Goal: Information Seeking & Learning: Learn about a topic

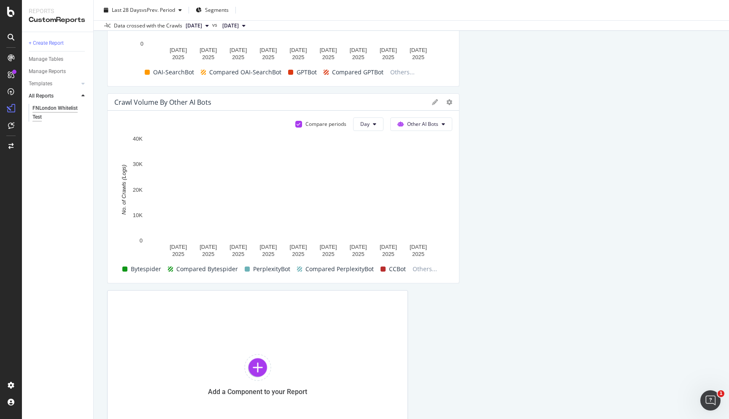
scroll to position [468, 0]
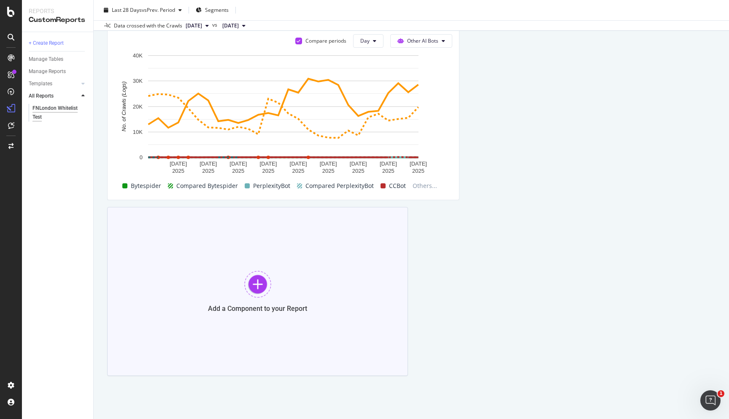
click at [255, 286] on div at bounding box center [257, 284] width 27 height 27
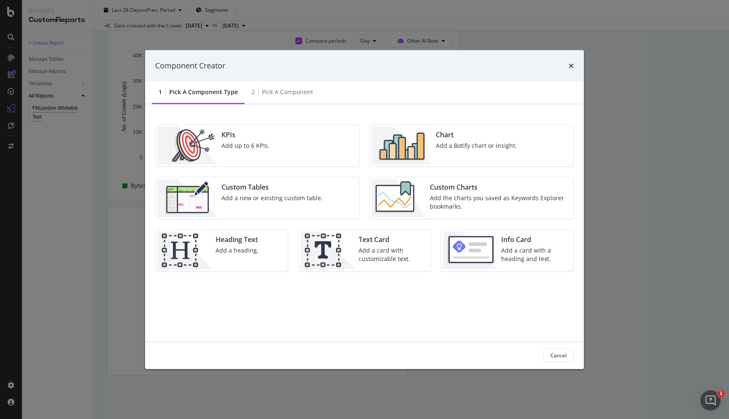
click at [441, 151] on div "Chart Add a Botify chart or insight." at bounding box center [477, 145] width 88 height 38
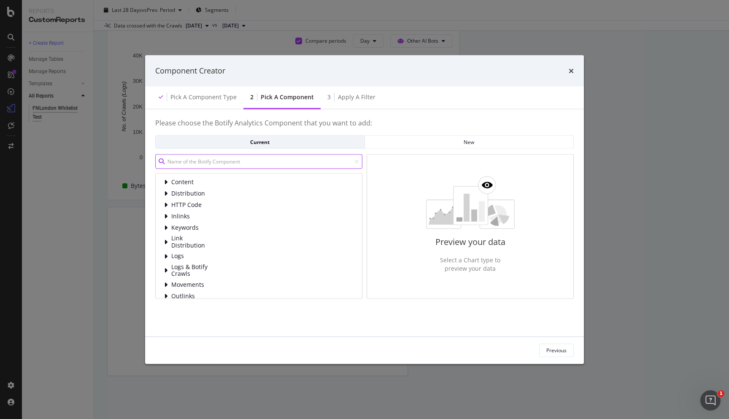
click at [233, 161] on input "modal" at bounding box center [258, 161] width 207 height 15
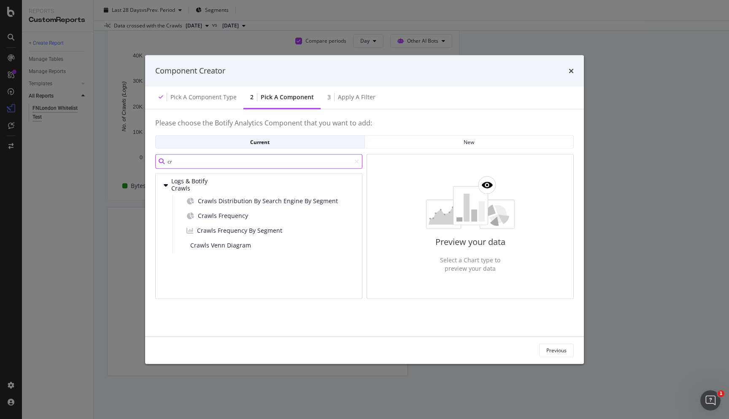
type input "c"
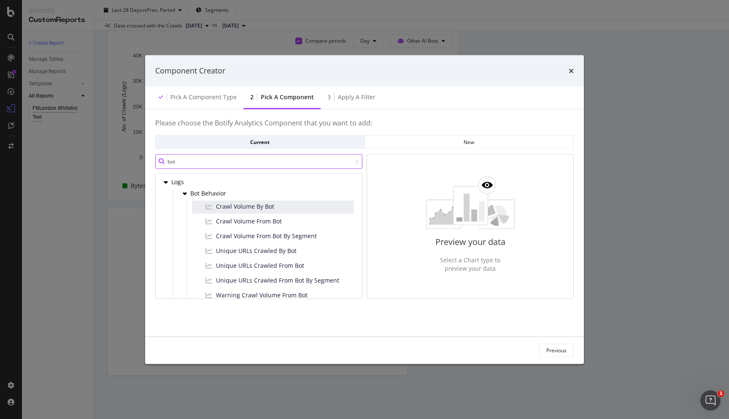
type input "bot"
click at [284, 205] on div "Crawl Volume By Bot" at bounding box center [273, 206] width 162 height 13
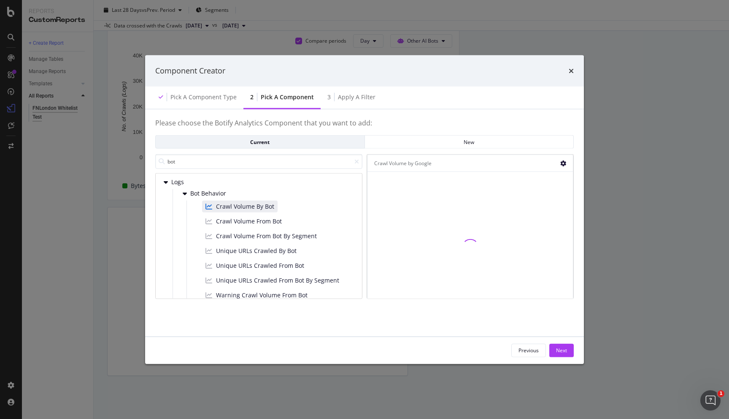
click at [565, 162] on icon "modal" at bounding box center [563, 163] width 6 height 6
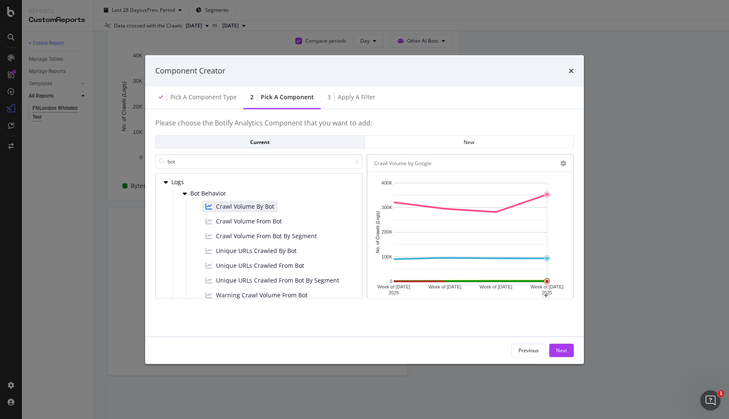
click at [527, 322] on div "Please choose the Botify Analytics Component that you want to add: Current New …" at bounding box center [364, 222] width 419 height 207
click at [359, 100] on div "3 Apply a Filter" at bounding box center [352, 97] width 62 height 23
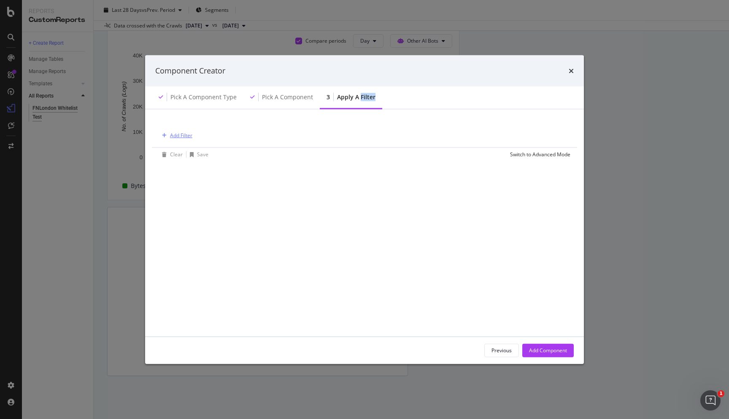
click at [179, 132] on div "Add Filter" at bounding box center [181, 135] width 22 height 7
type input "u"
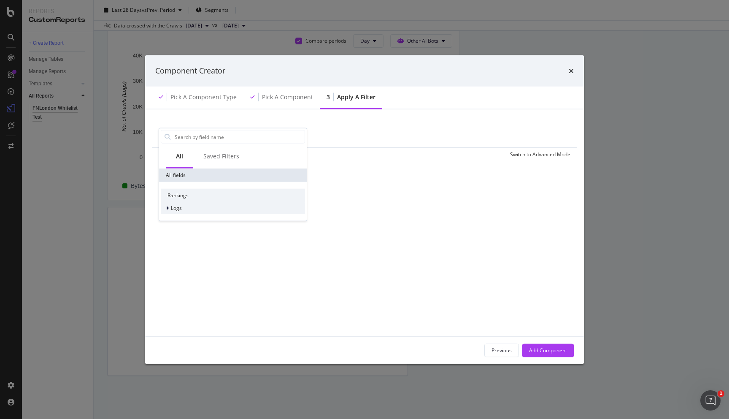
click at [168, 208] on icon "modal" at bounding box center [167, 208] width 3 height 5
click at [171, 217] on div "modal" at bounding box center [173, 220] width 5 height 8
click at [563, 152] on div "Switch to Advanced Mode" at bounding box center [540, 154] width 60 height 7
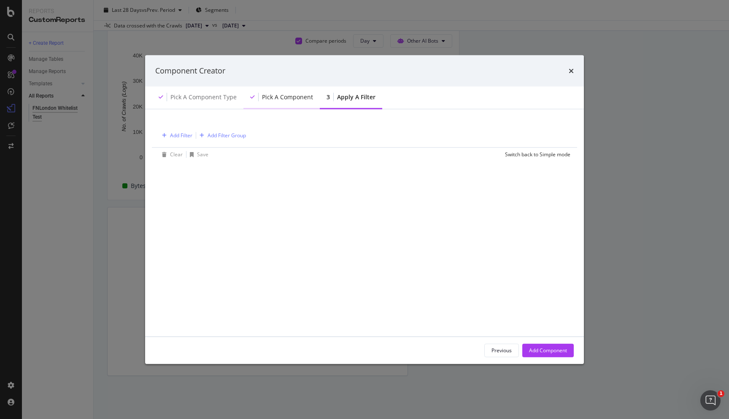
click at [286, 98] on div "Pick a Component" at bounding box center [287, 96] width 51 height 8
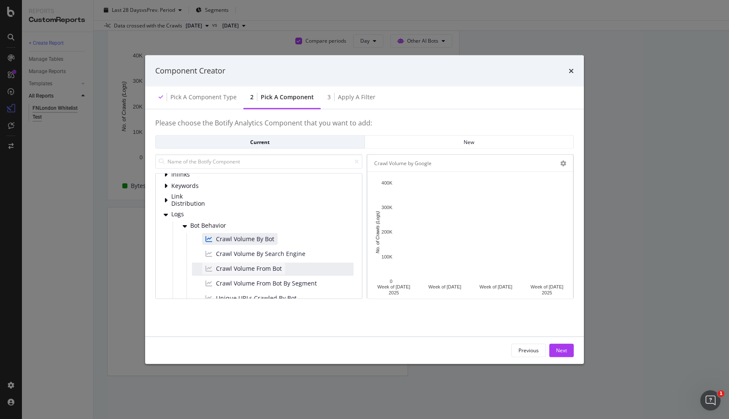
scroll to position [67, 0]
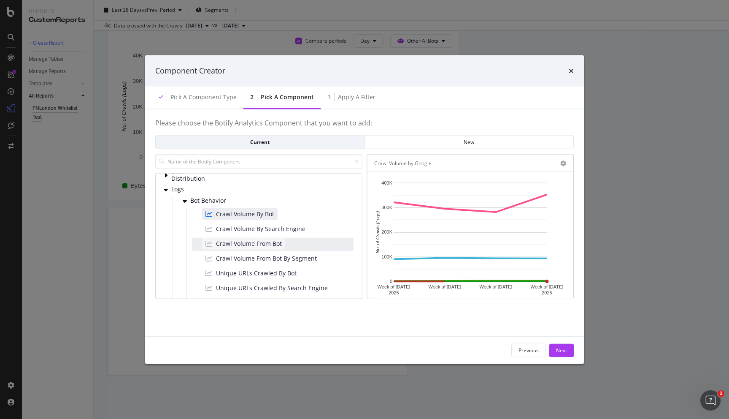
click at [262, 241] on span "Crawl Volume From Bot" at bounding box center [249, 243] width 66 height 8
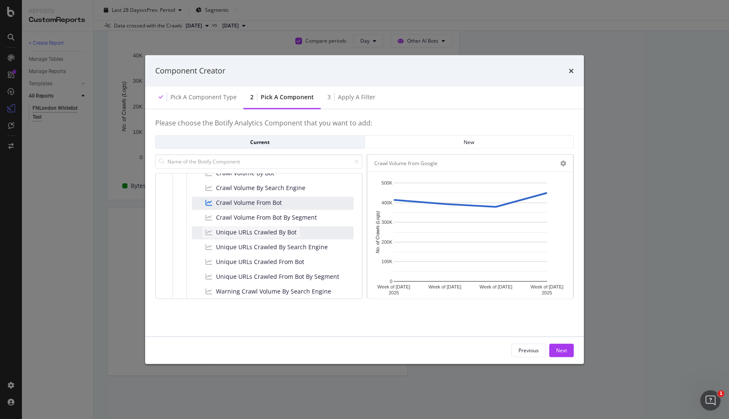
scroll to position [112, 0]
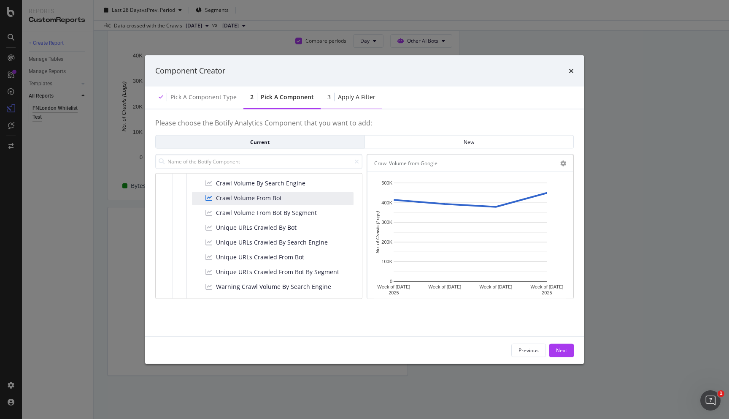
click at [351, 92] on div "3 Apply a Filter" at bounding box center [352, 97] width 62 height 23
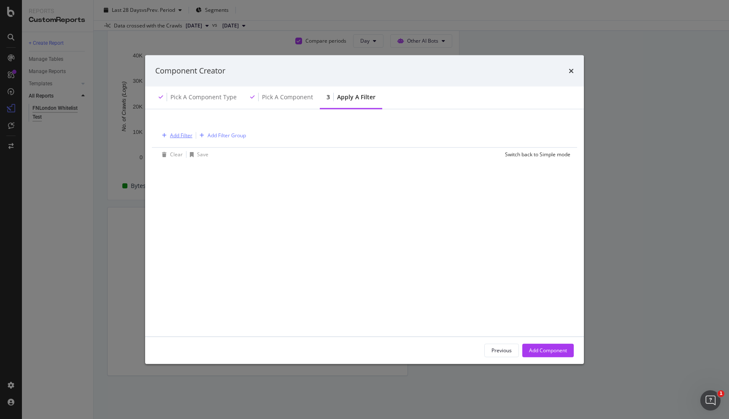
click at [179, 139] on div "Add Filter" at bounding box center [176, 134] width 34 height 9
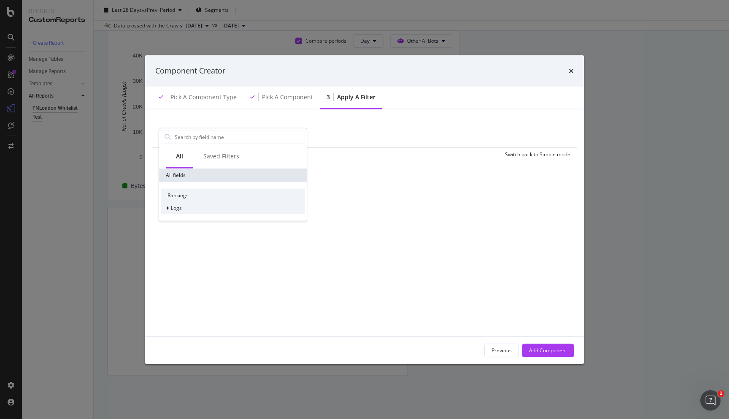
click at [181, 206] on span "Logs" at bounding box center [176, 207] width 11 height 7
click at [187, 224] on div "Segments" at bounding box center [180, 220] width 39 height 8
click at [204, 95] on div "Pick a Component type" at bounding box center [203, 96] width 66 height 8
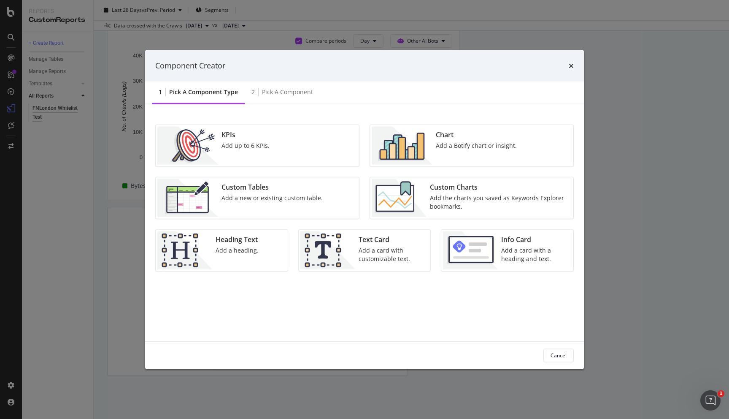
click at [405, 141] on img "modal" at bounding box center [402, 145] width 61 height 38
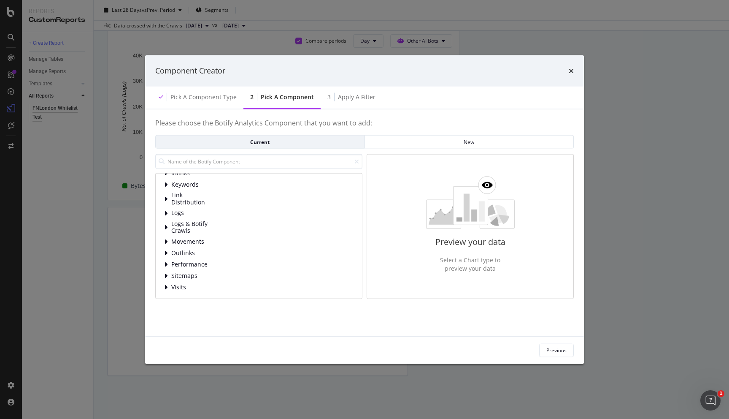
scroll to position [0, 0]
click at [237, 163] on input "modal" at bounding box center [258, 161] width 207 height 15
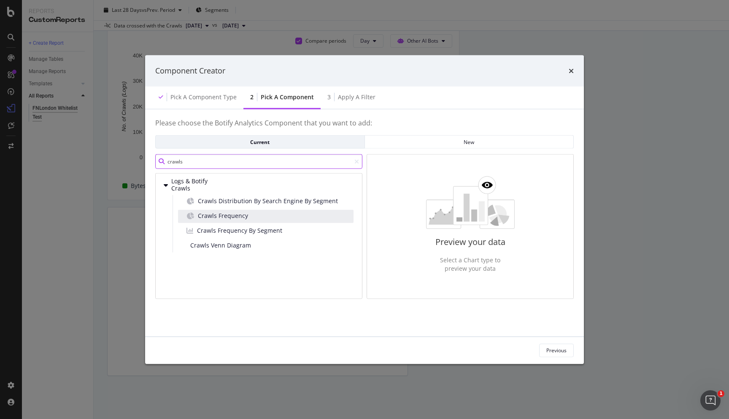
type input "crawls"
click at [270, 214] on div "Crawls Frequency" at bounding box center [266, 215] width 176 height 13
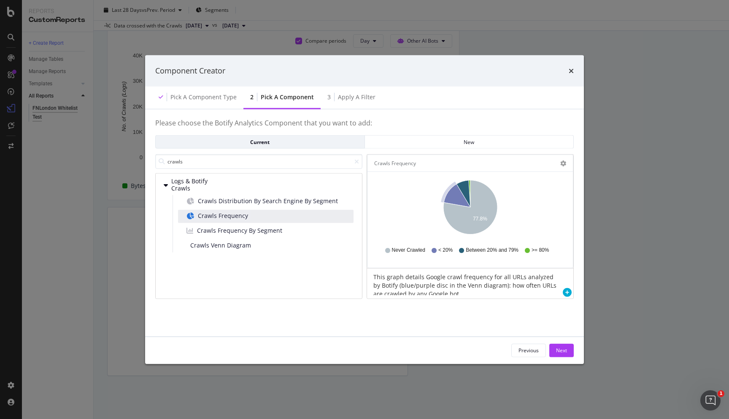
click at [233, 216] on span "Crawls Frequency" at bounding box center [223, 215] width 50 height 8
click at [272, 143] on div "Current" at bounding box center [259, 141] width 195 height 7
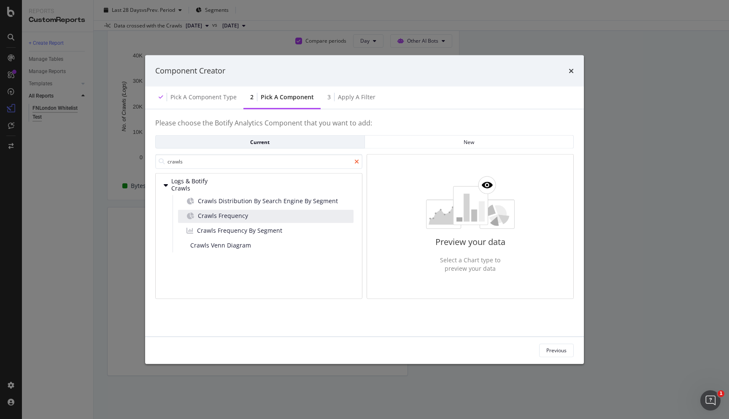
click at [356, 162] on icon "modal" at bounding box center [356, 161] width 5 height 6
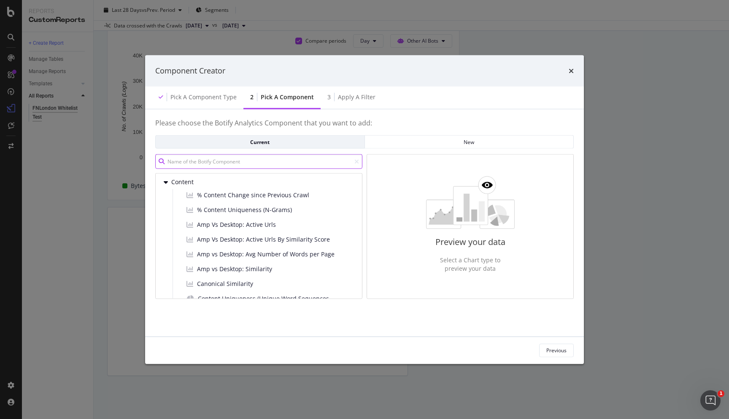
click at [227, 162] on input "modal" at bounding box center [258, 161] width 207 height 15
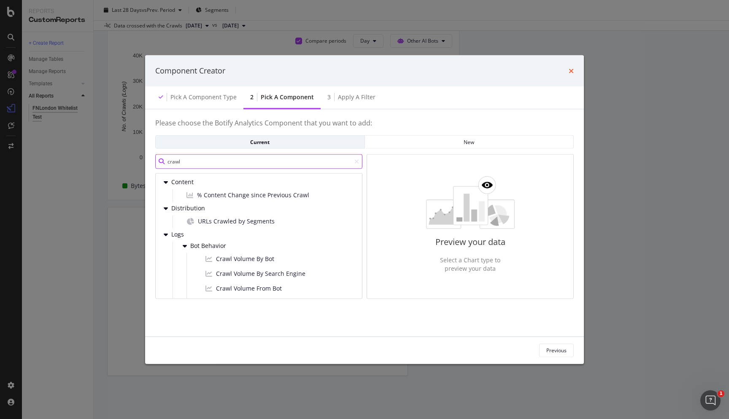
type input "crawl"
click at [570, 69] on icon "times" at bounding box center [571, 70] width 5 height 7
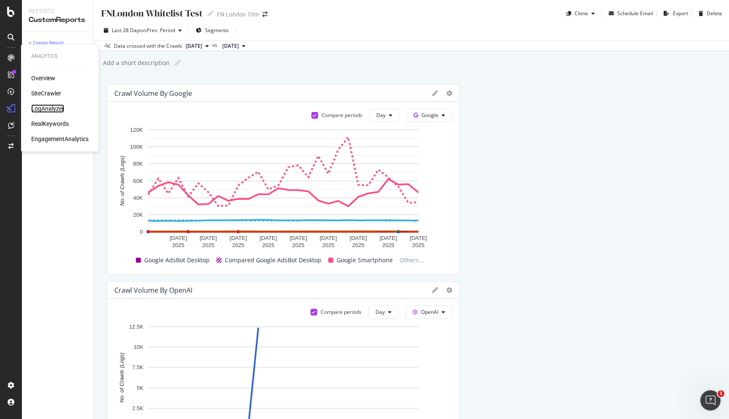
click at [59, 105] on div "LogAnalyzer" at bounding box center [47, 108] width 33 height 8
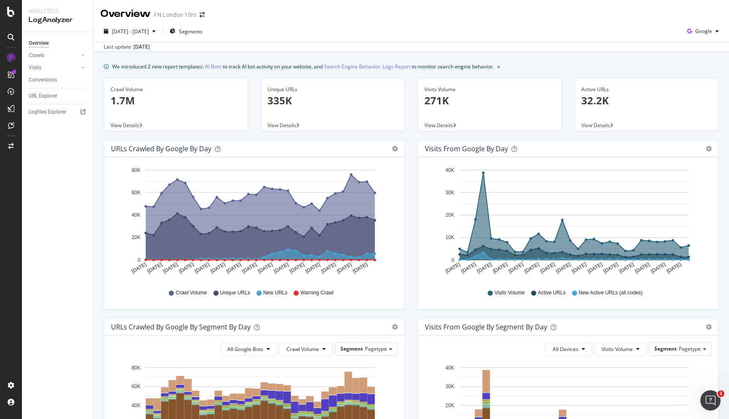
click at [298, 103] on p "335K" at bounding box center [333, 100] width 131 height 14
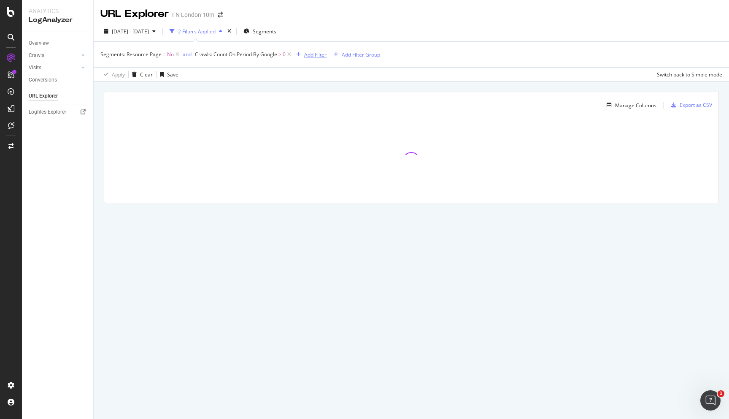
click at [312, 58] on div "Add Filter" at bounding box center [310, 54] width 34 height 9
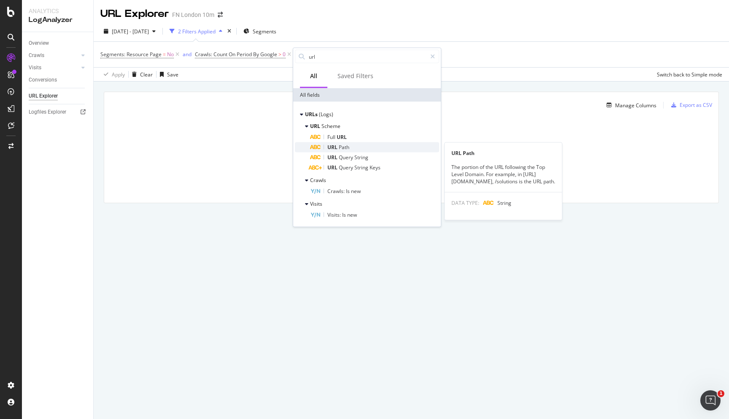
type input "url"
click at [359, 145] on div "URL Path" at bounding box center [374, 147] width 129 height 10
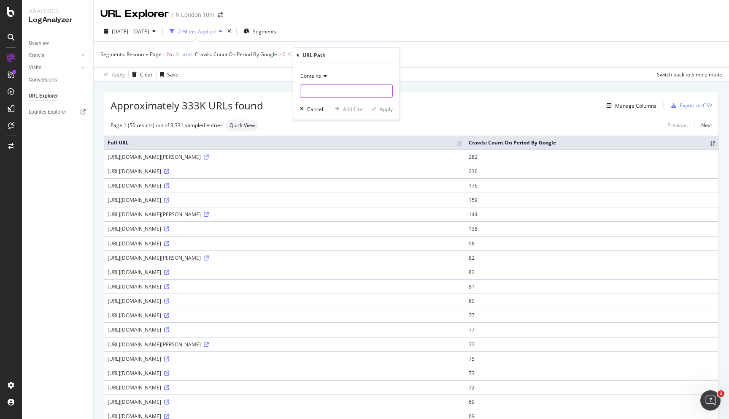
click at [320, 92] on input "text" at bounding box center [346, 91] width 92 height 14
paste input "# LOREMI: Dolorsitam co adipisc eli seddo eius te incid://utl.etdolore.mag/ ali…"
type input "# LOREMI: Dolorsitam co adipisc eli seddo eius te incid://utl.etdolore.mag/ ali…"
drag, startPoint x: 340, startPoint y: 92, endPoint x: 283, endPoint y: 91, distance: 56.5
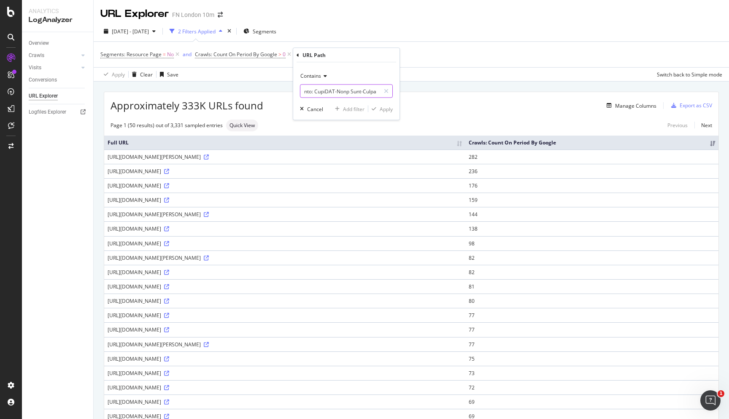
click at [283, 91] on body "Analytics LogAnalyzer Overview Crawls Daily Distribution Segments Distribution …" at bounding box center [364, 209] width 729 height 419
click at [326, 93] on input "text" at bounding box center [340, 91] width 80 height 14
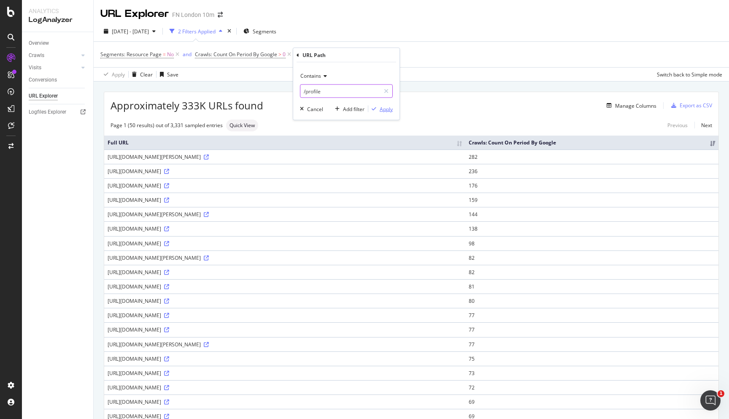
type input "/profile"
click at [389, 108] on div "Apply" at bounding box center [386, 108] width 13 height 7
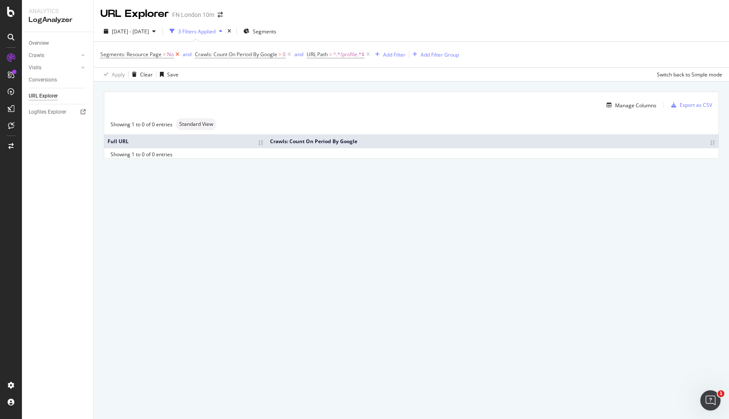
click at [178, 57] on icon at bounding box center [177, 54] width 7 height 8
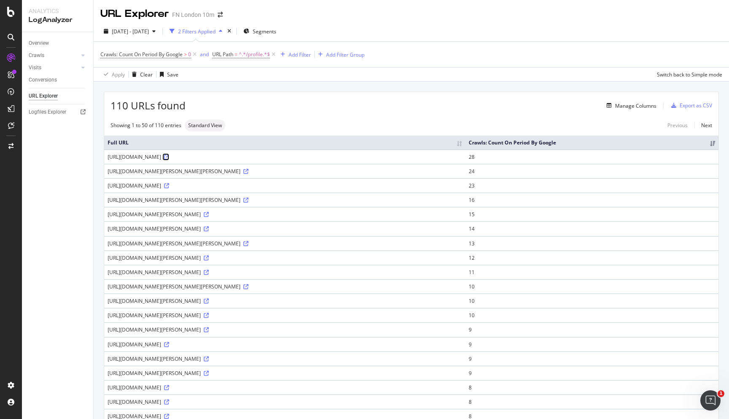
click at [169, 157] on icon at bounding box center [166, 156] width 5 height 5
click at [258, 57] on span "^.*/profile.*$" at bounding box center [254, 55] width 31 height 12
click at [259, 84] on input "/profile" at bounding box center [261, 90] width 80 height 14
type input "/profile/"
click at [305, 104] on div "Apply" at bounding box center [306, 107] width 13 height 7
